Goal: Information Seeking & Learning: Learn about a topic

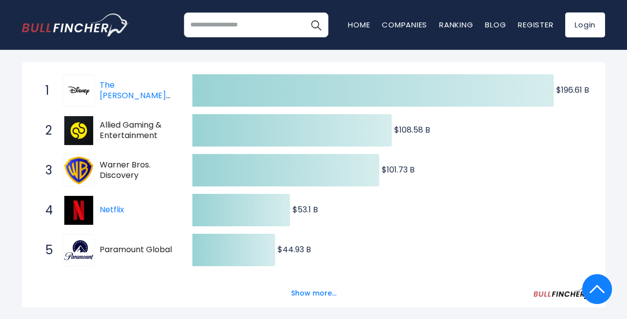
scroll to position [167, 0]
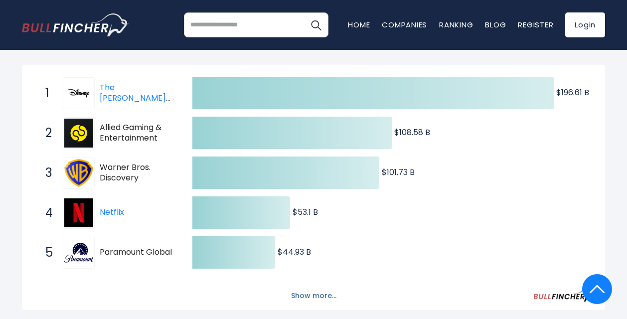
click at [323, 288] on button "Show more..." at bounding box center [313, 296] width 57 height 16
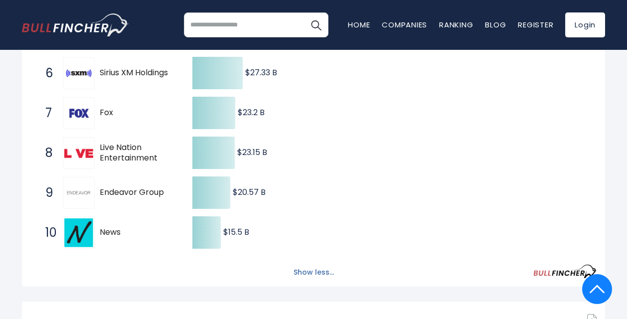
scroll to position [382, 0]
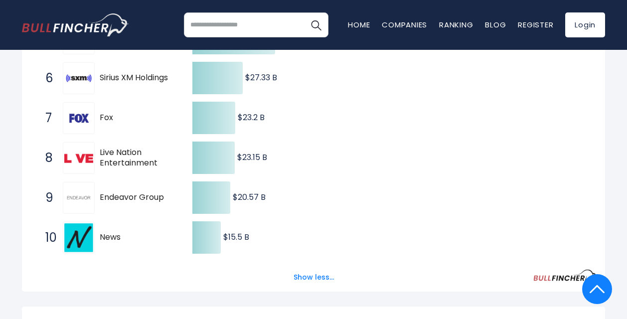
click at [378, 157] on icon "Created with Highcharts 12.1.2 $196.61 B ​ $196.61 B $108.58 B ​ $108.58 B $101…" at bounding box center [313, 58] width 566 height 399
drag, startPoint x: 378, startPoint y: 157, endPoint x: 324, endPoint y: 140, distance: 57.1
click at [324, 140] on icon "Created with Highcharts 12.1.2 $196.61 B ​ $196.61 B $108.58 B ​ $108.58 B $101…" at bounding box center [313, 58] width 566 height 399
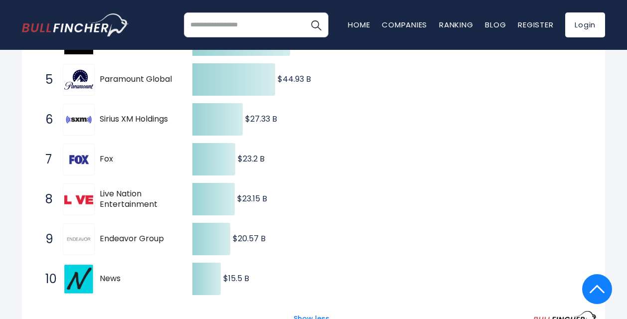
scroll to position [343, 0]
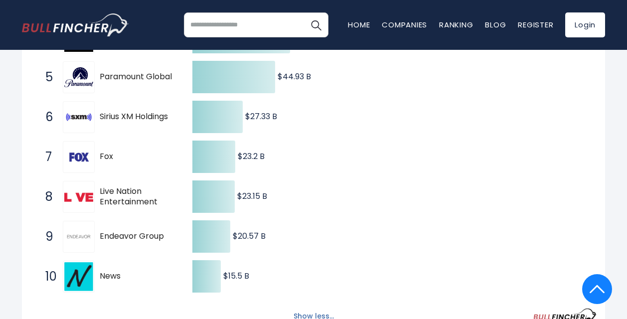
click at [312, 308] on button "Show less..." at bounding box center [314, 316] width 52 height 16
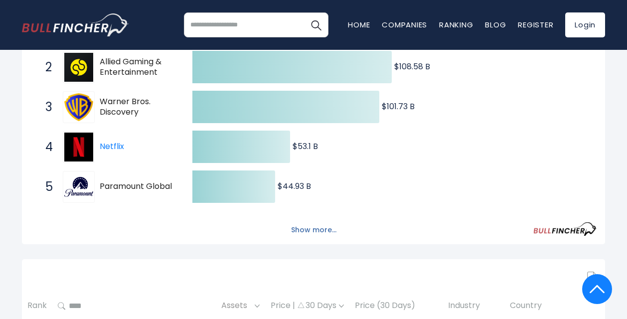
scroll to position [224, 0]
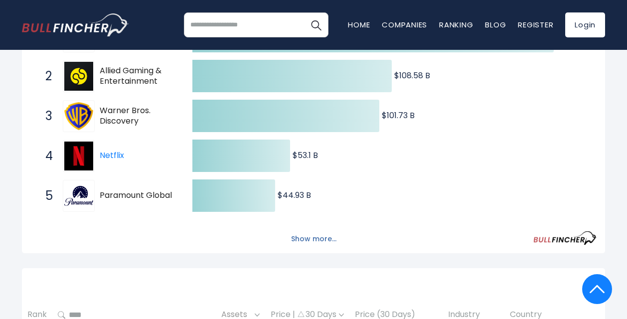
click at [309, 231] on button "Show more..." at bounding box center [313, 239] width 57 height 16
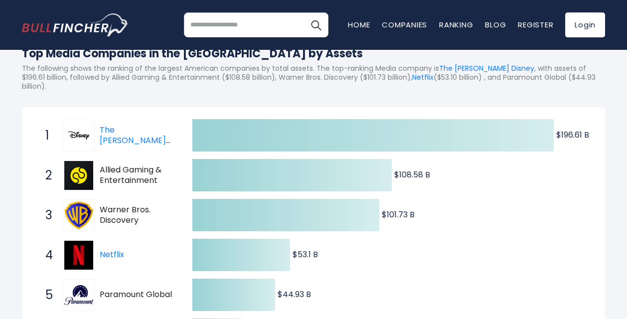
scroll to position [128, 0]
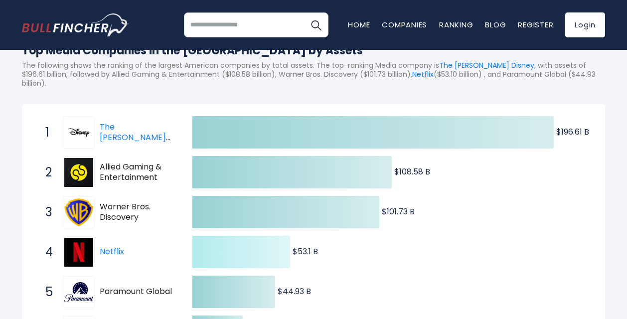
drag, startPoint x: 42, startPoint y: 116, endPoint x: 232, endPoint y: 248, distance: 231.7
click at [232, 248] on div "Created with Highcharts 12.1.2 $196.61 B ​ $196.61 B $108.58 B ​ $108.58 B $101…" at bounding box center [313, 312] width 566 height 399
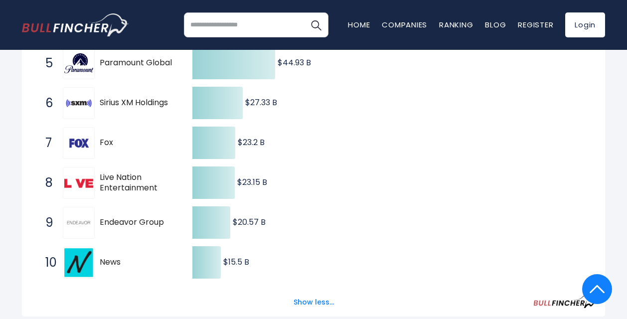
scroll to position [356, 0]
click at [598, 286] on img at bounding box center [597, 289] width 15 height 30
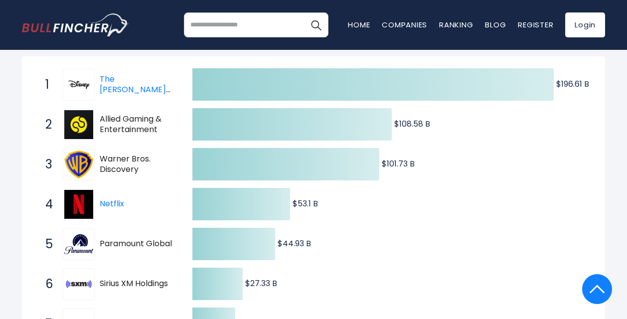
scroll to position [176, 0]
drag, startPoint x: 43, startPoint y: 67, endPoint x: 182, endPoint y: 68, distance: 139.5
click at [182, 68] on span "1 The [PERSON_NAME] Disney DIS" at bounding box center [110, 84] width 150 height 37
click at [509, 124] on icon "Created with Highcharts 12.1.2 $196.61 B ​ $196.61 B $108.58 B ​ $108.58 B $101…" at bounding box center [313, 263] width 566 height 399
